Goal: Transaction & Acquisition: Purchase product/service

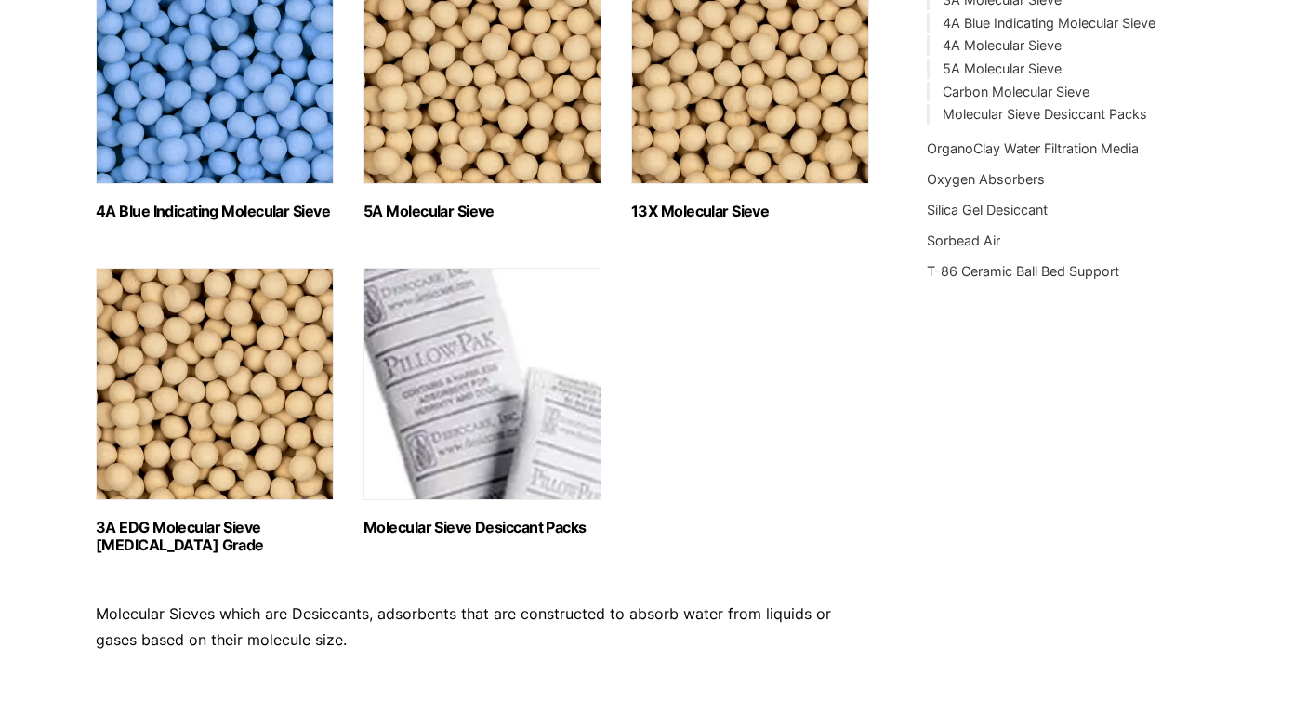
scroll to position [687, 0]
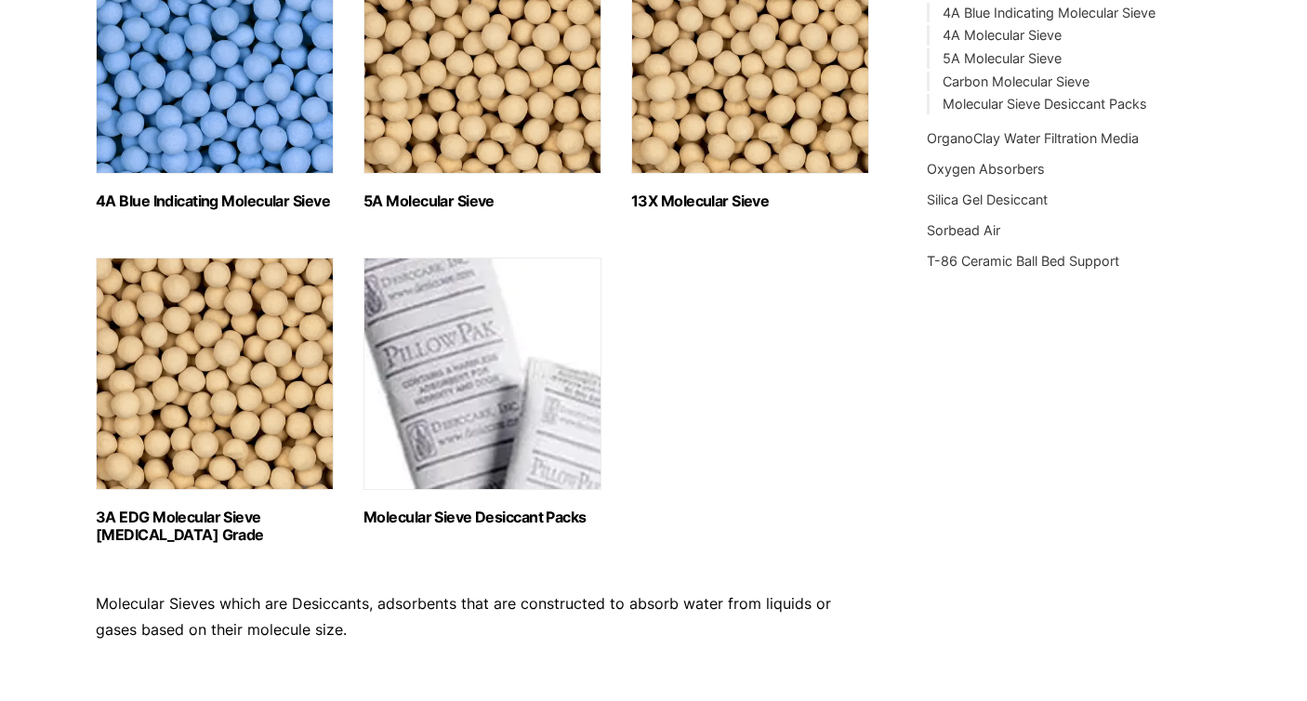
click at [423, 367] on img "Visit product category Molecular Sieve Desiccant Packs" at bounding box center [482, 374] width 238 height 232
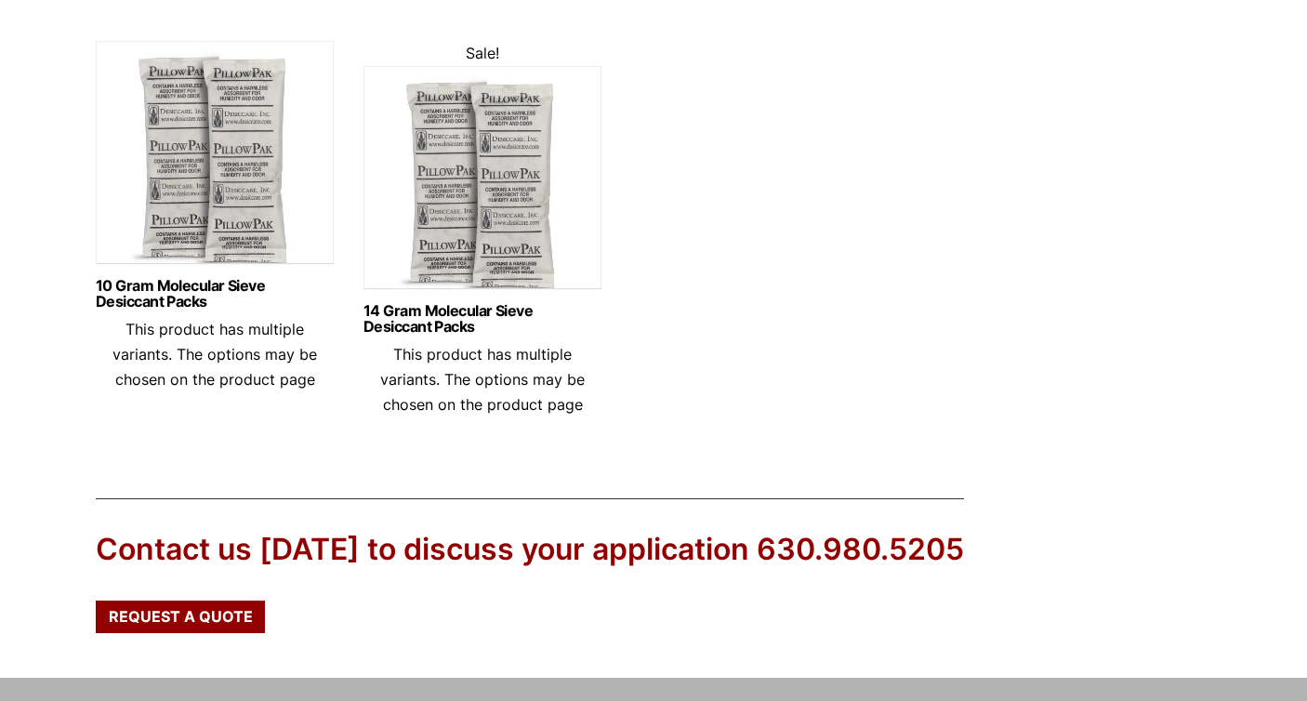
scroll to position [1047, 0]
